Goal: Information Seeking & Learning: Find specific page/section

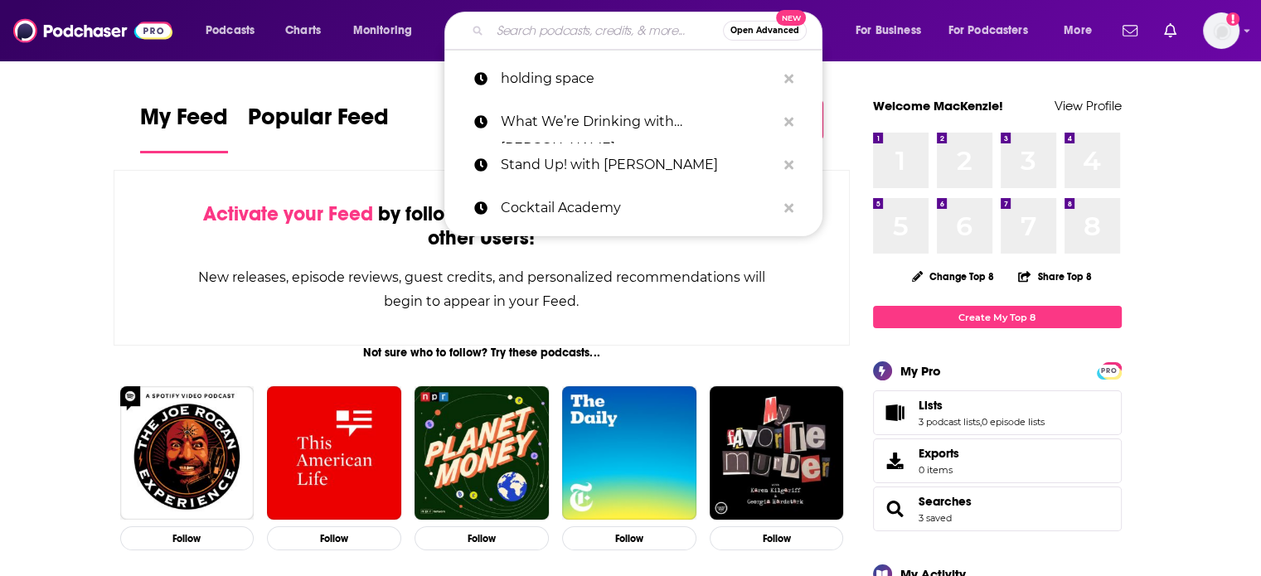
click at [517, 36] on input "Search podcasts, credits, & more..." at bounding box center [606, 30] width 233 height 27
paste input "viral NYT article “Racists are Recruiting.”"
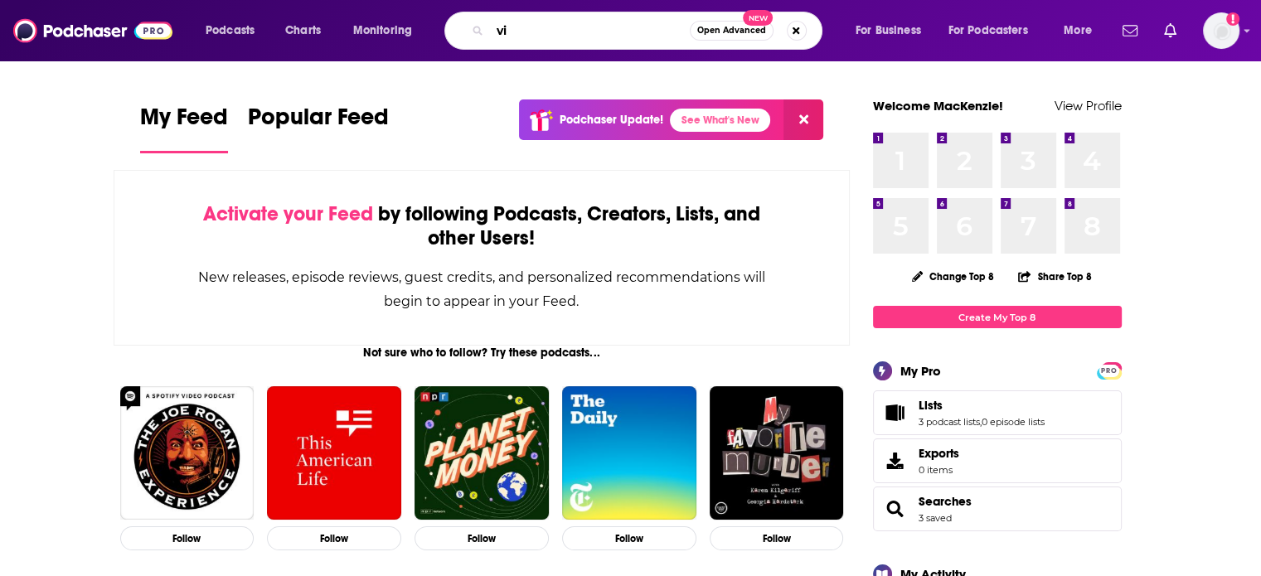
type input "v"
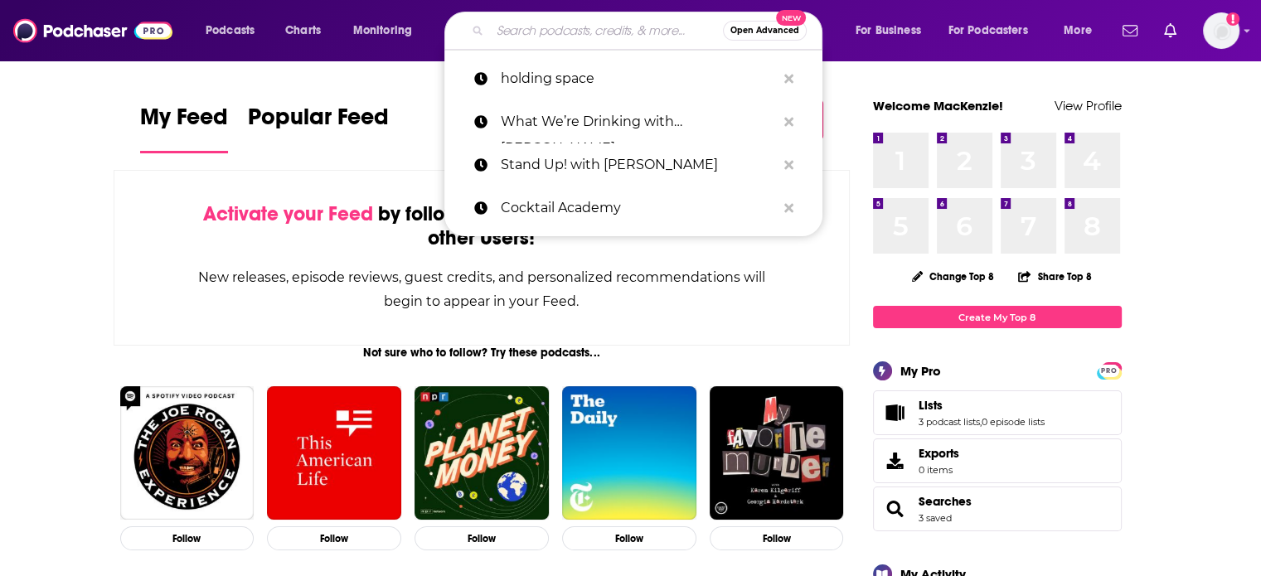
click at [611, 26] on input "Search podcasts, credits, & more..." at bounding box center [606, 30] width 233 height 27
paste input "on The Cocktail Guru Show"
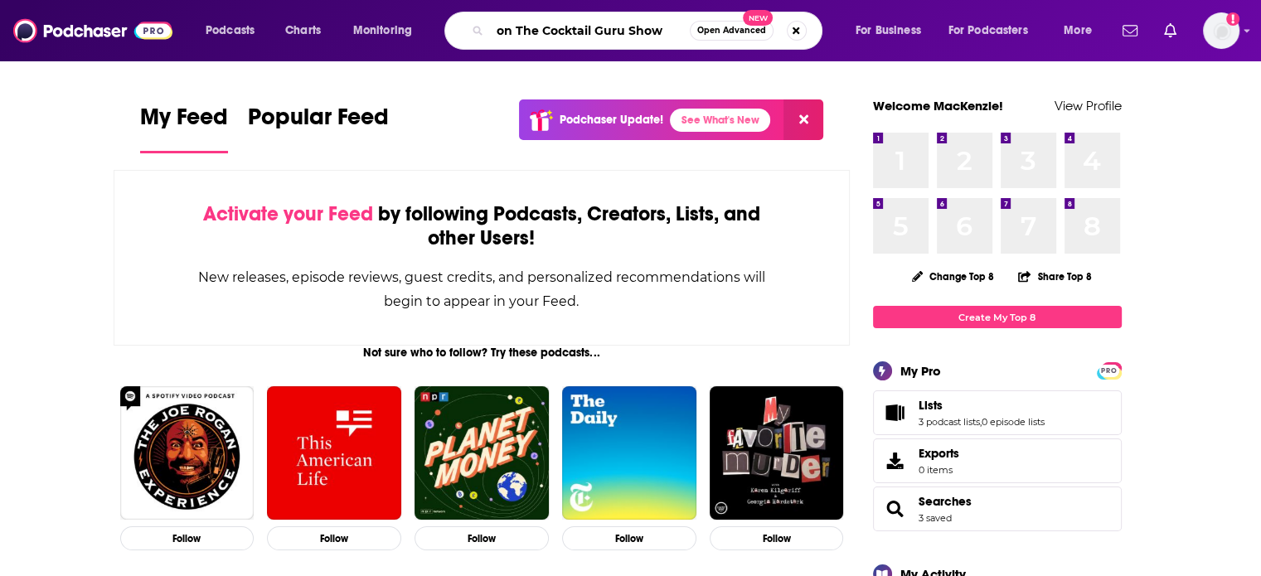
drag, startPoint x: 516, startPoint y: 25, endPoint x: 474, endPoint y: 33, distance: 42.3
click at [474, 33] on div "on The Cocktail Guru Show Open Advanced New" at bounding box center [633, 31] width 378 height 38
type input "The Cocktail Guru Show"
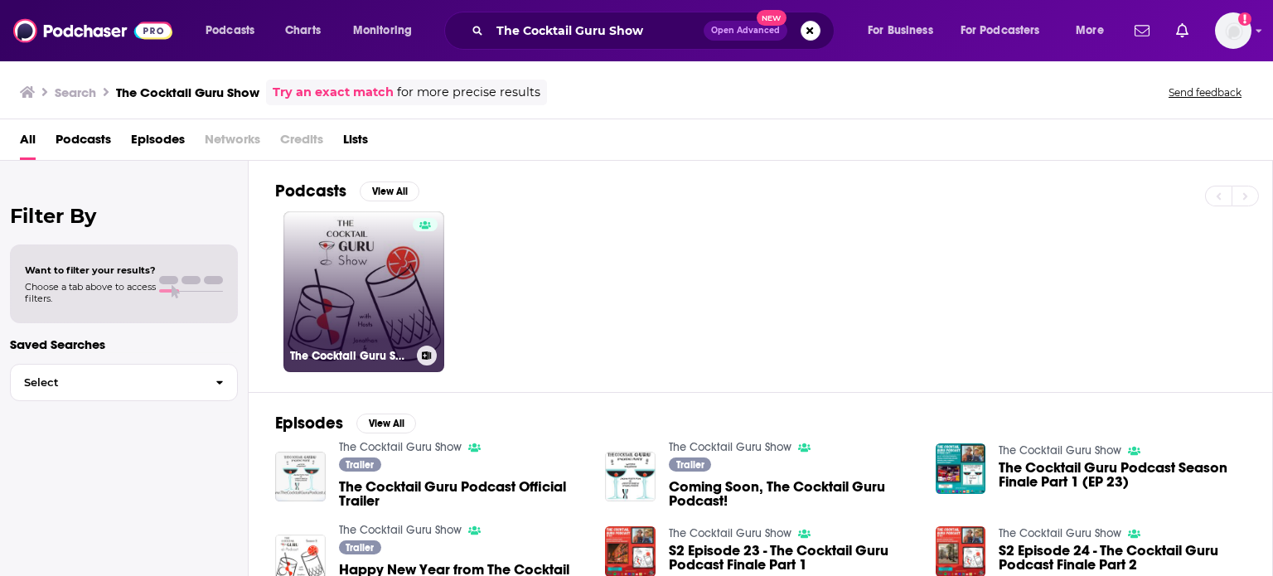
click at [385, 268] on link "The Cocktail Guru Show" at bounding box center [363, 291] width 161 height 161
